Goal: Find specific page/section: Find specific page/section

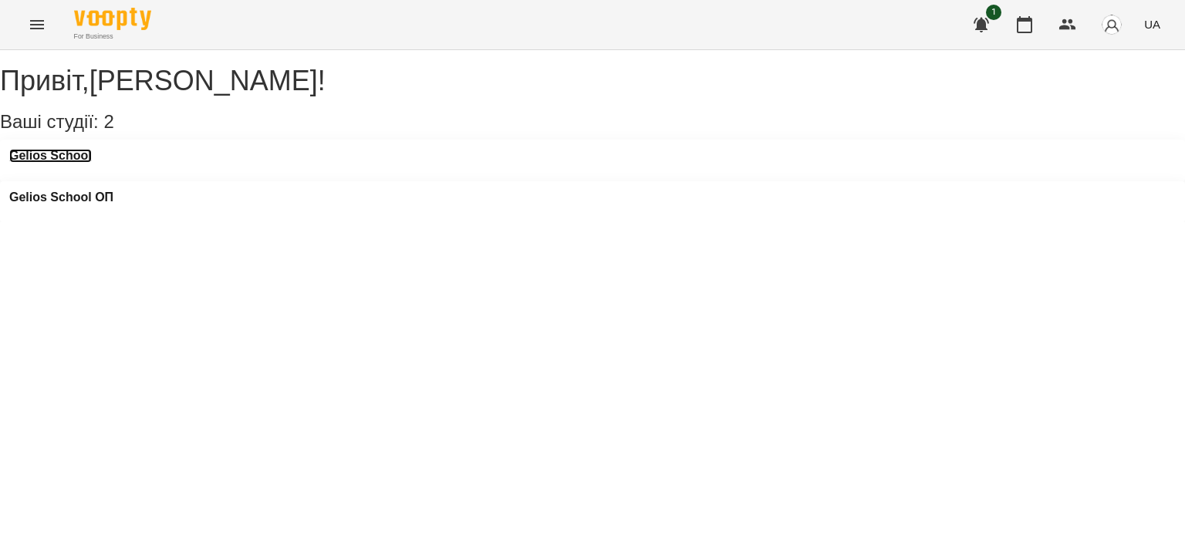
click at [86, 163] on h3 "Gelios School" at bounding box center [50, 156] width 83 height 14
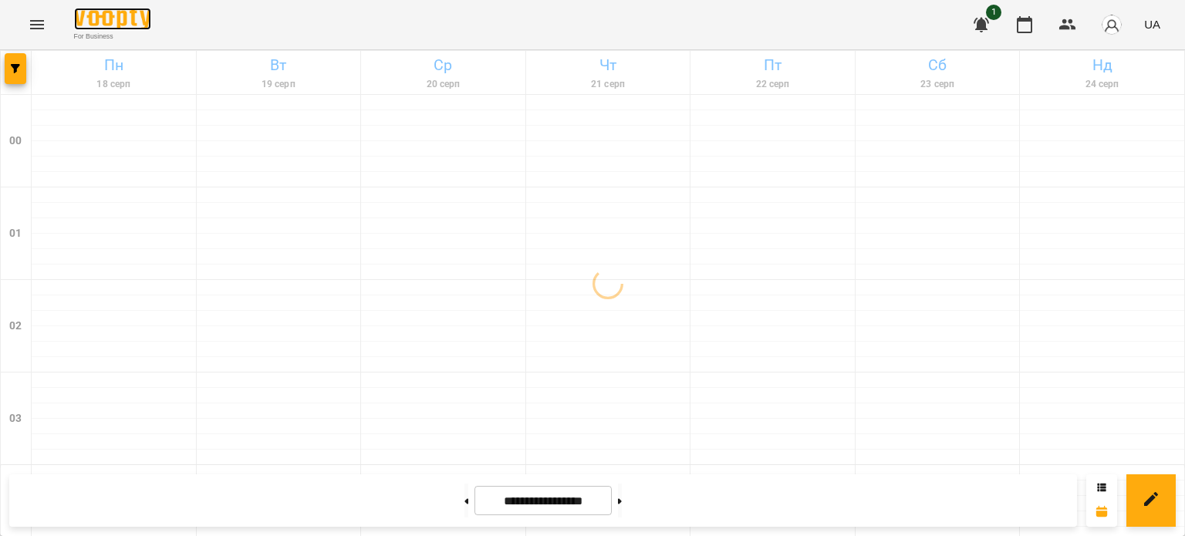
click at [114, 13] on img at bounding box center [112, 19] width 77 height 22
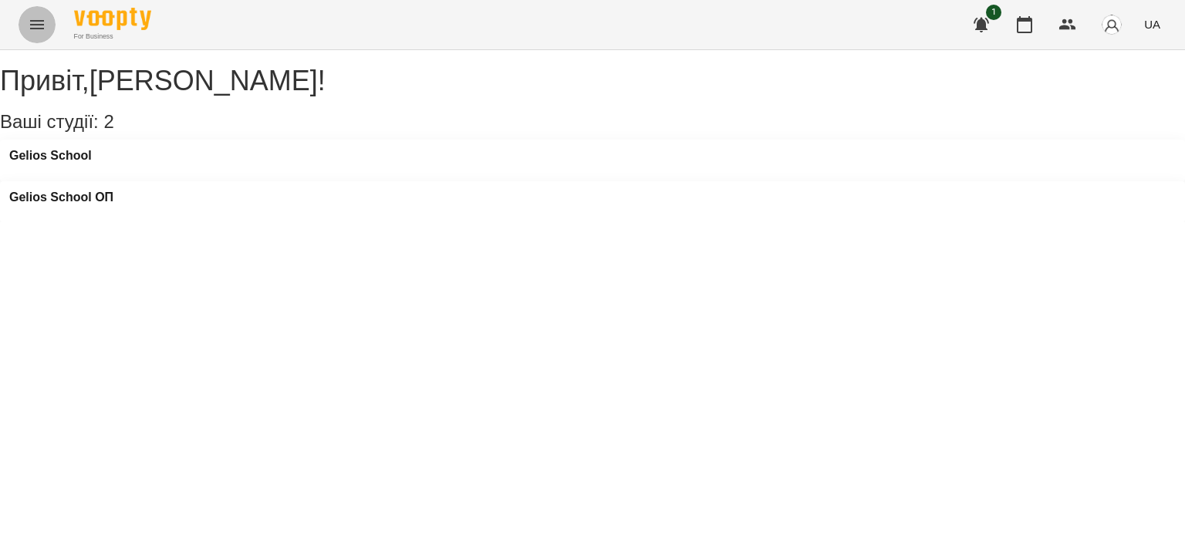
click at [42, 21] on icon "Menu" at bounding box center [37, 24] width 14 height 9
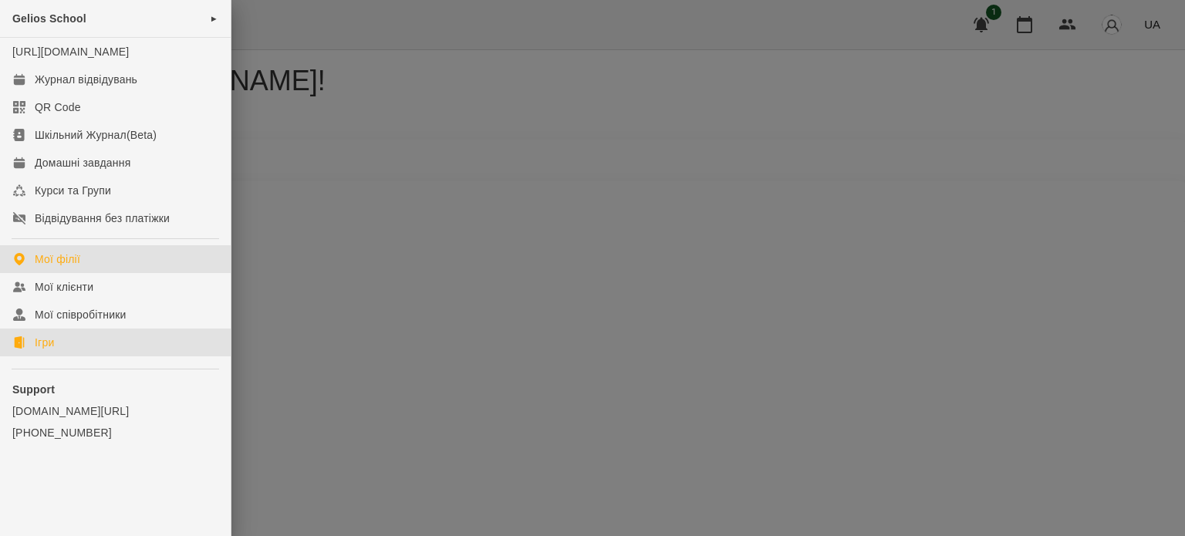
click at [43, 350] on div "Ігри" at bounding box center [44, 342] width 19 height 15
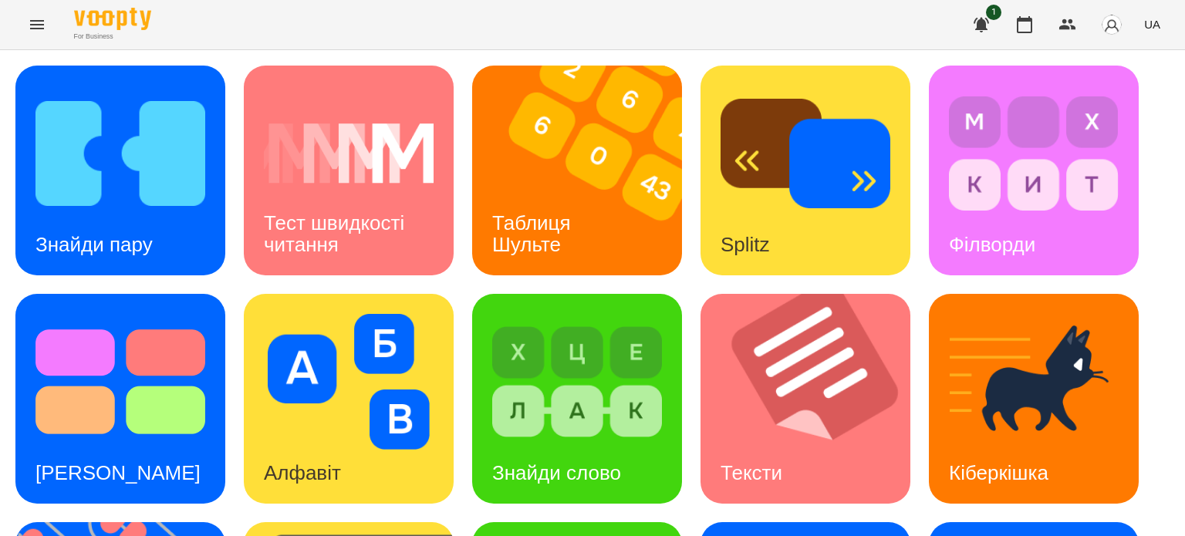
scroll to position [439, 0]
